Goal: Find specific page/section: Find specific page/section

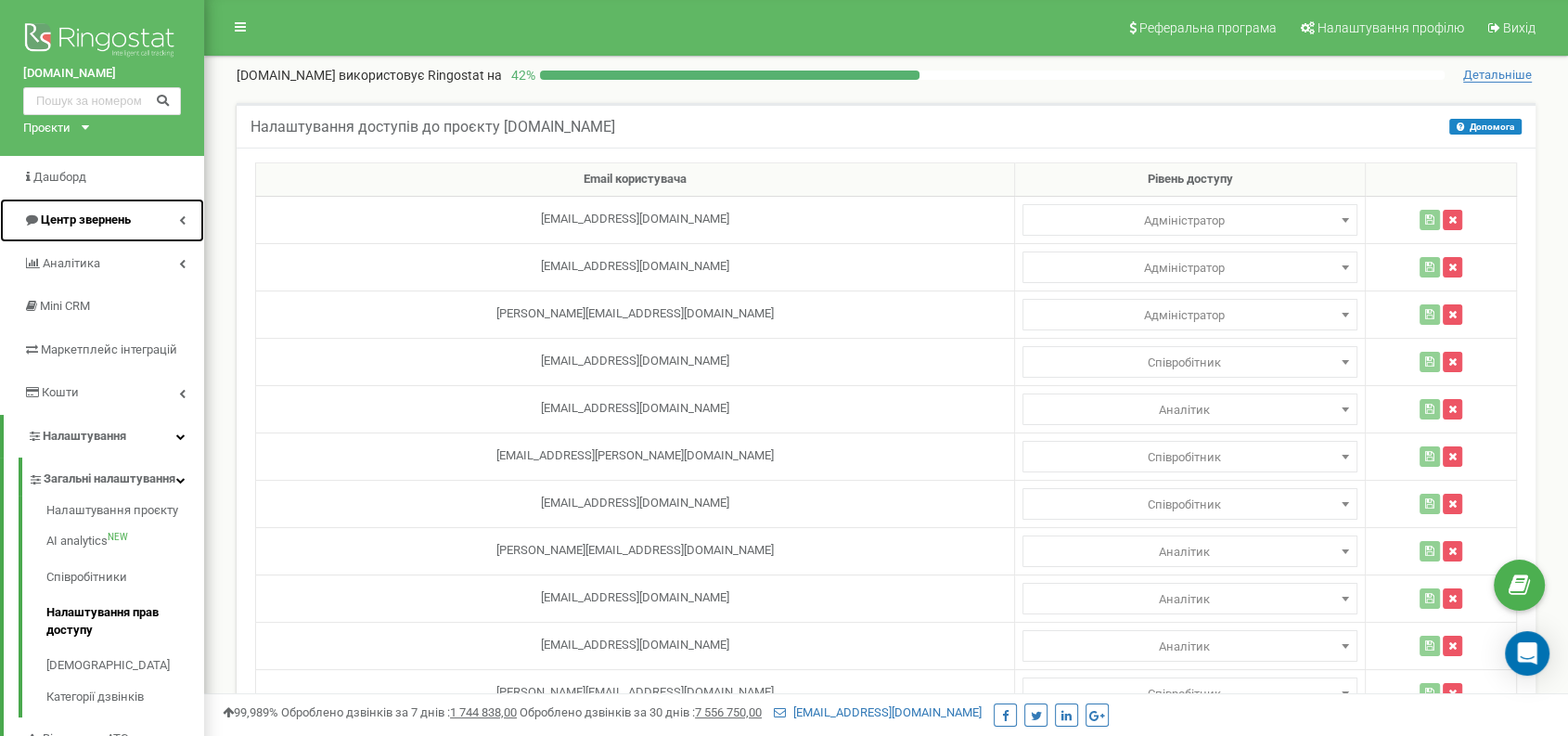
click at [119, 221] on span "Центр звернень" at bounding box center [85, 219] width 90 height 14
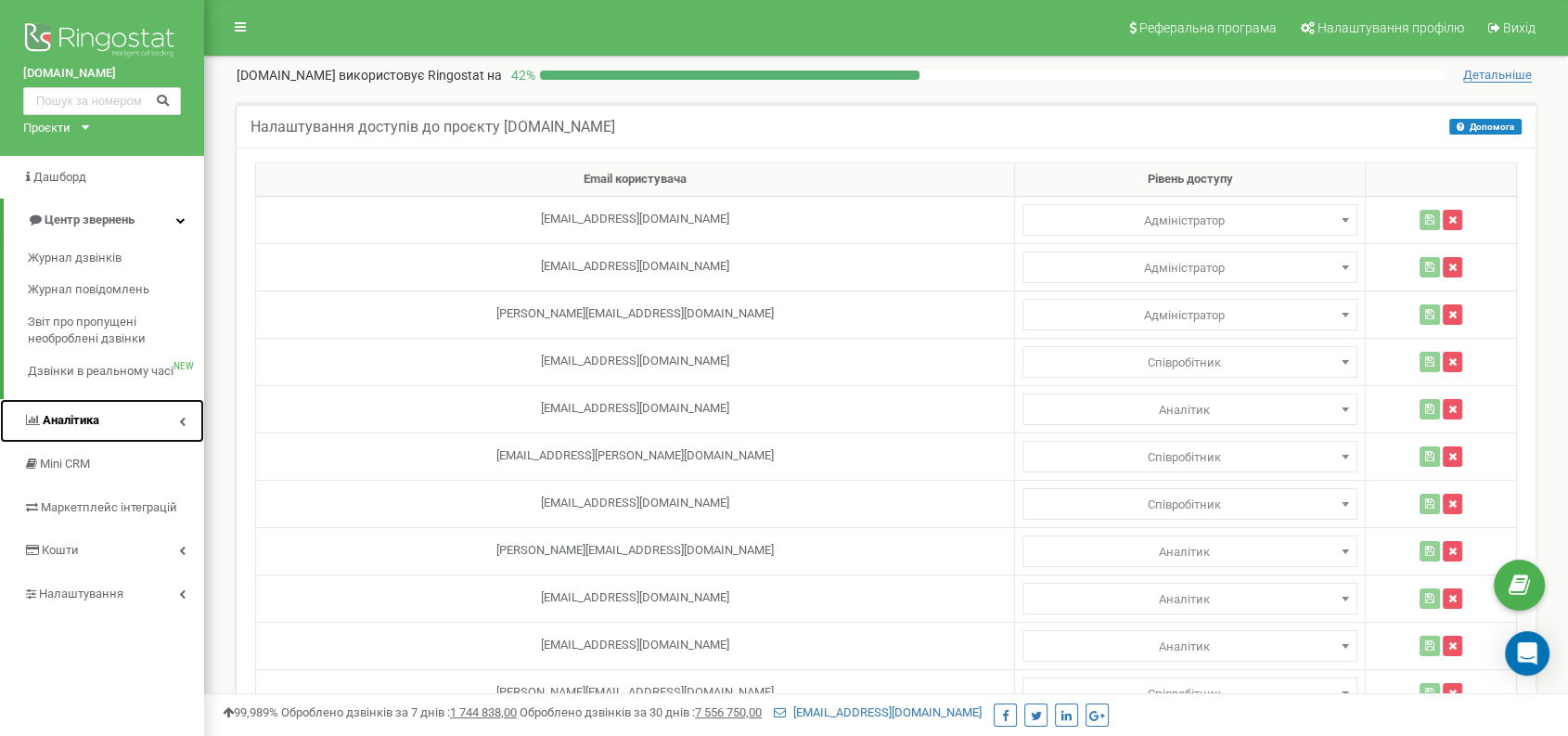
click at [102, 419] on link "Аналiтика" at bounding box center [102, 420] width 204 height 43
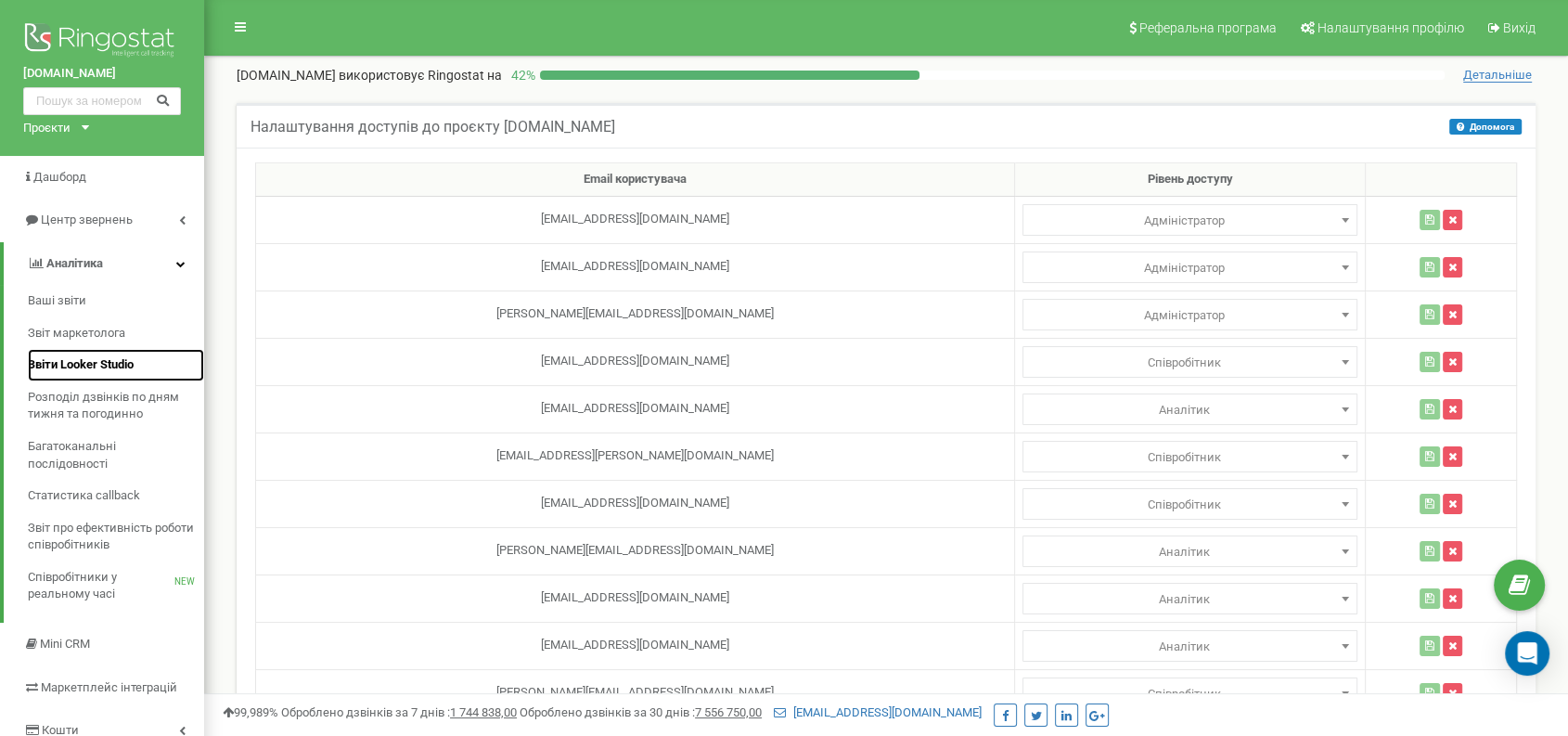
click at [110, 369] on span "Звіти Looker Studio" at bounding box center [80, 365] width 106 height 18
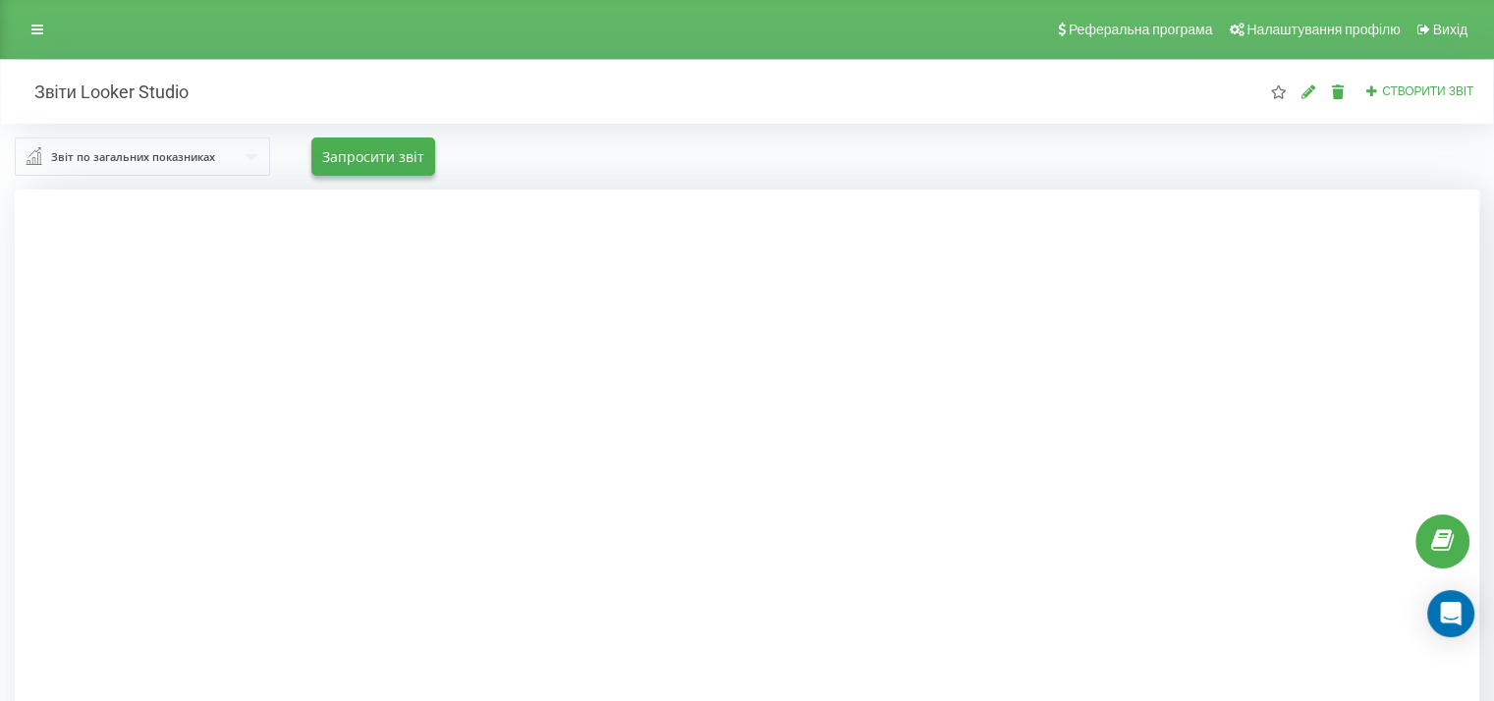
click at [236, 164] on input "text" at bounding box center [143, 155] width 253 height 35
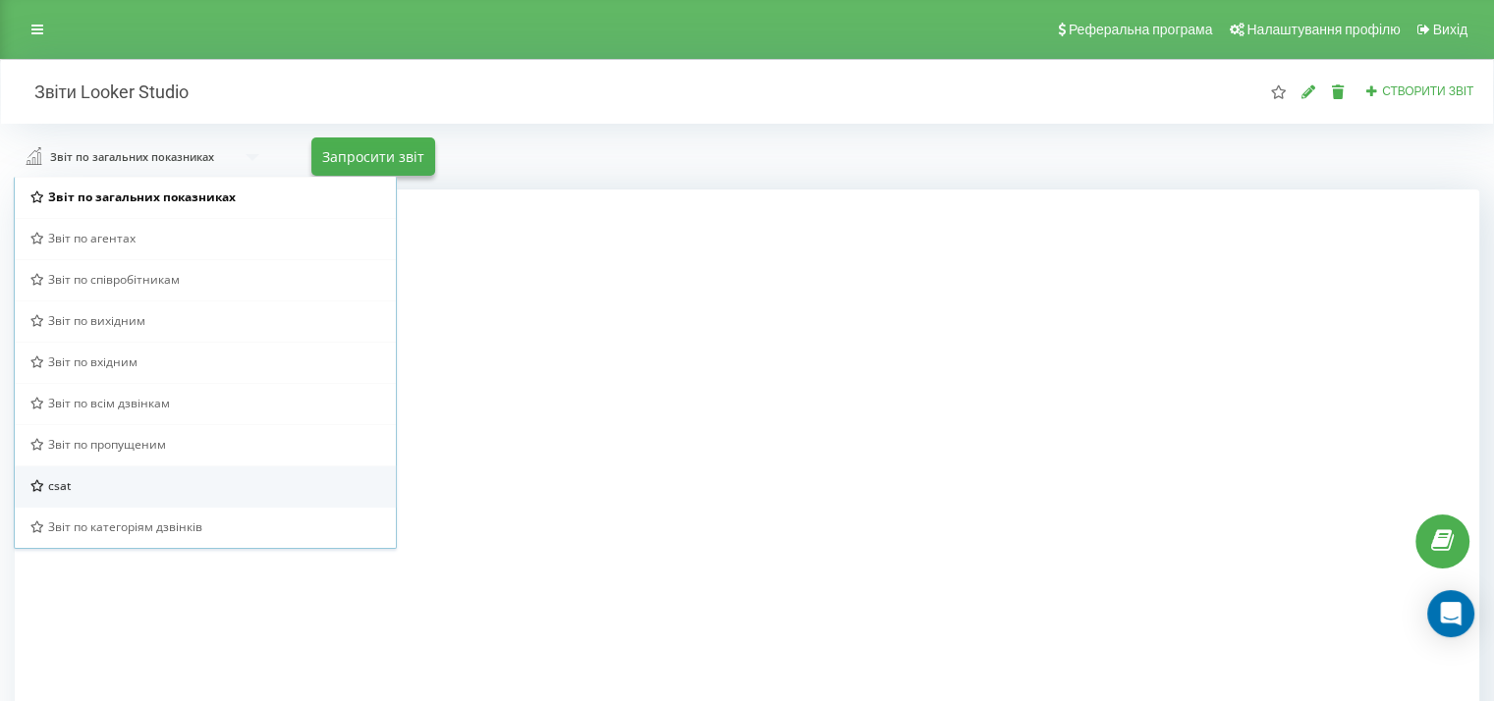
click at [123, 487] on div "csat" at bounding box center [205, 485] width 350 height 17
